Goal: Check status: Check status

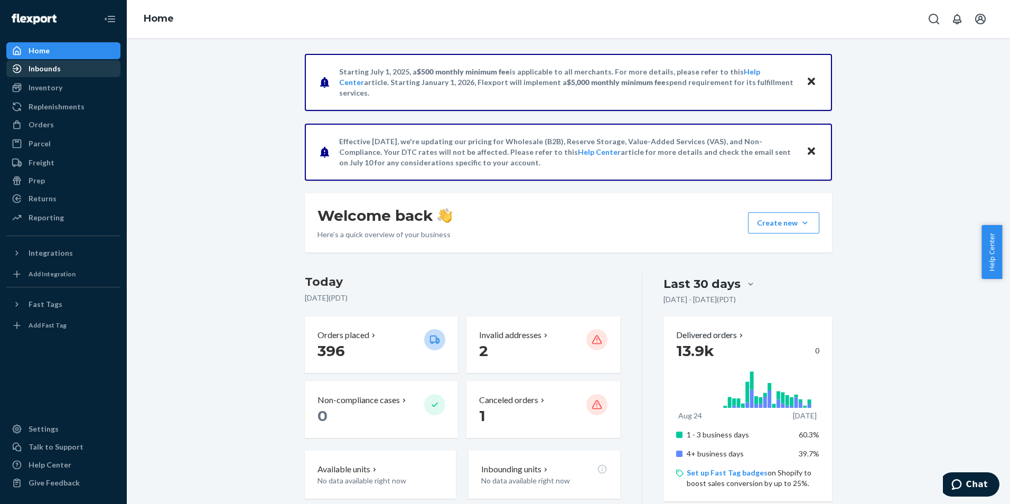
click at [67, 73] on div "Inbounds" at bounding box center [63, 68] width 112 height 15
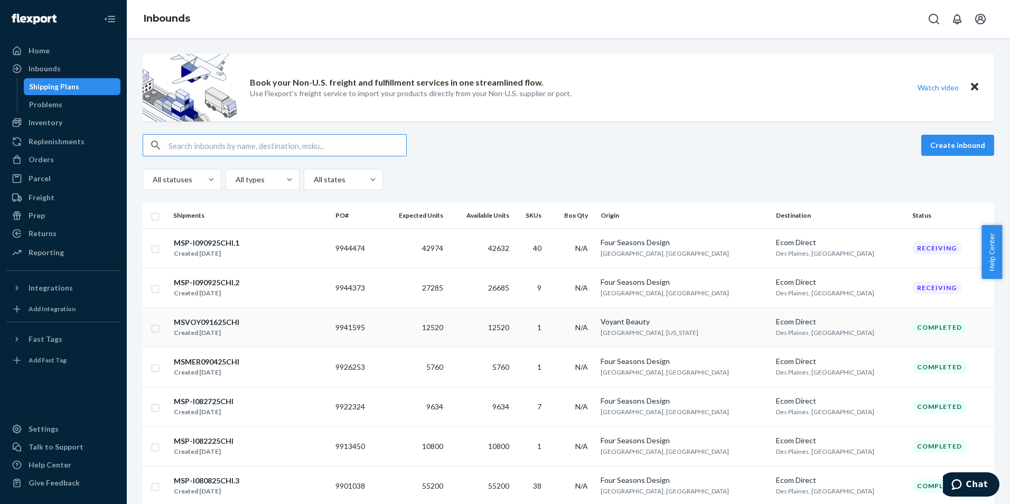
click at [262, 333] on div "MSVOY091625CHI Created [DATE]" at bounding box center [250, 328] width 154 height 22
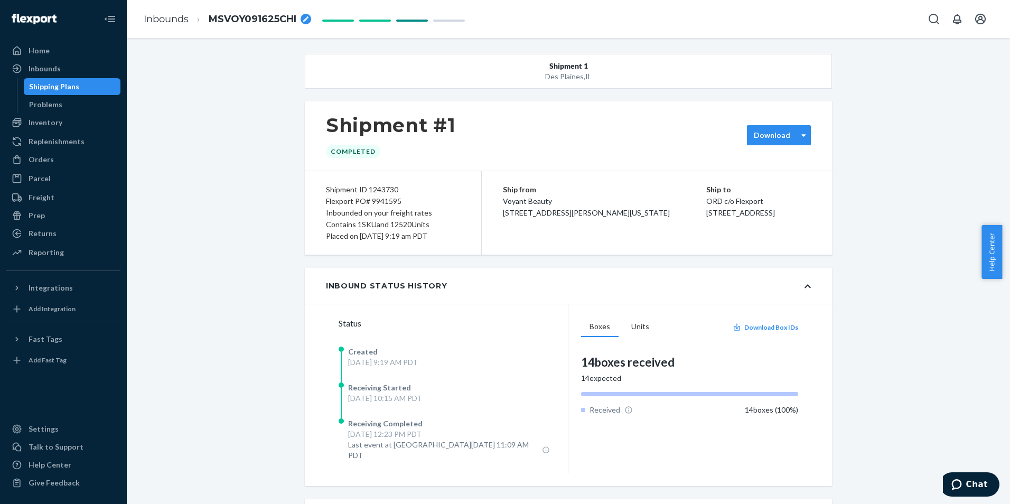
click at [783, 136] on label "Download" at bounding box center [772, 135] width 36 height 11
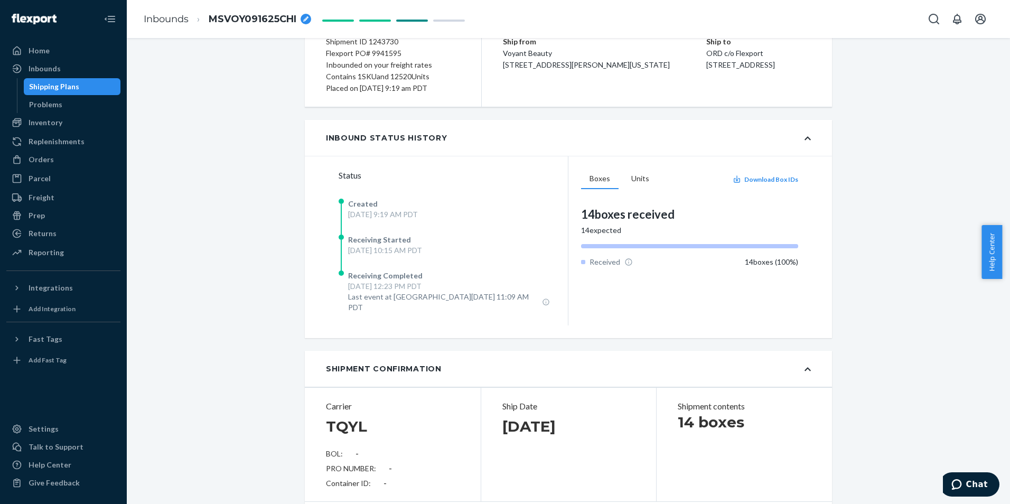
scroll to position [135, 0]
